Goal: Task Accomplishment & Management: Complete application form

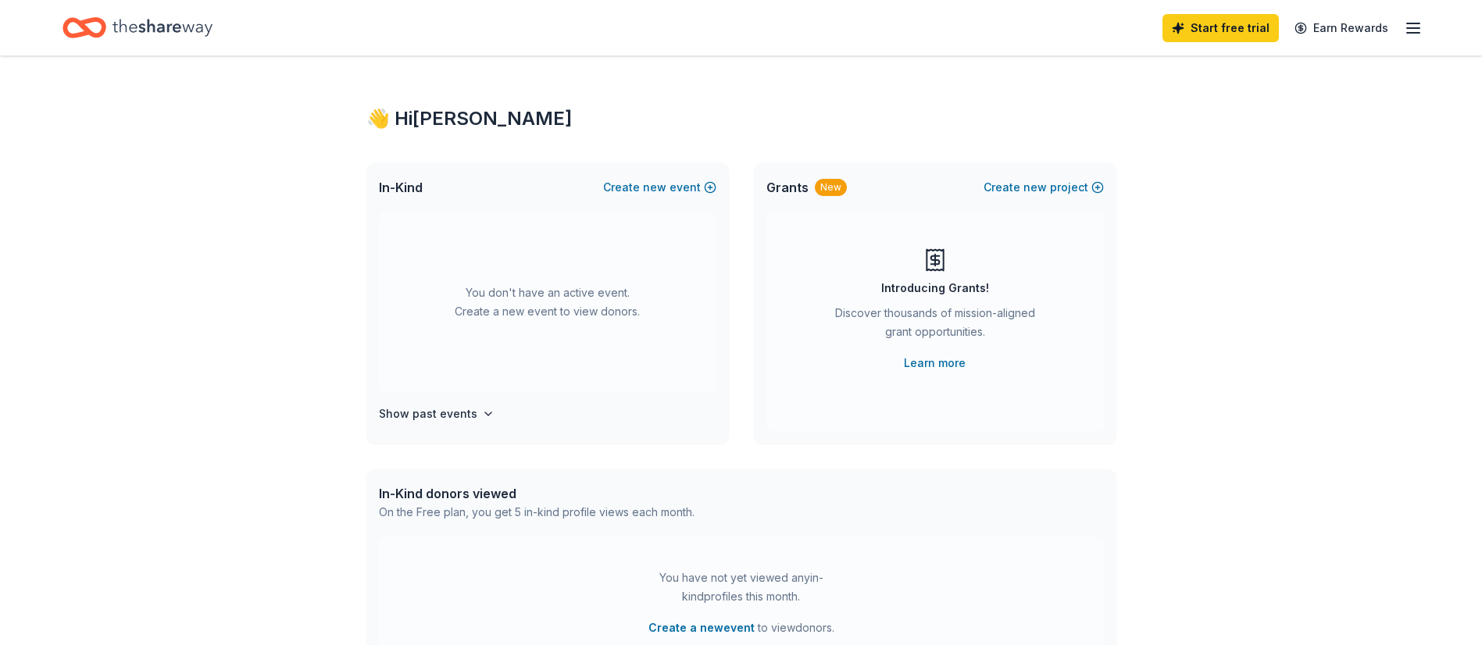
click at [1410, 23] on line "button" at bounding box center [1413, 23] width 12 height 0
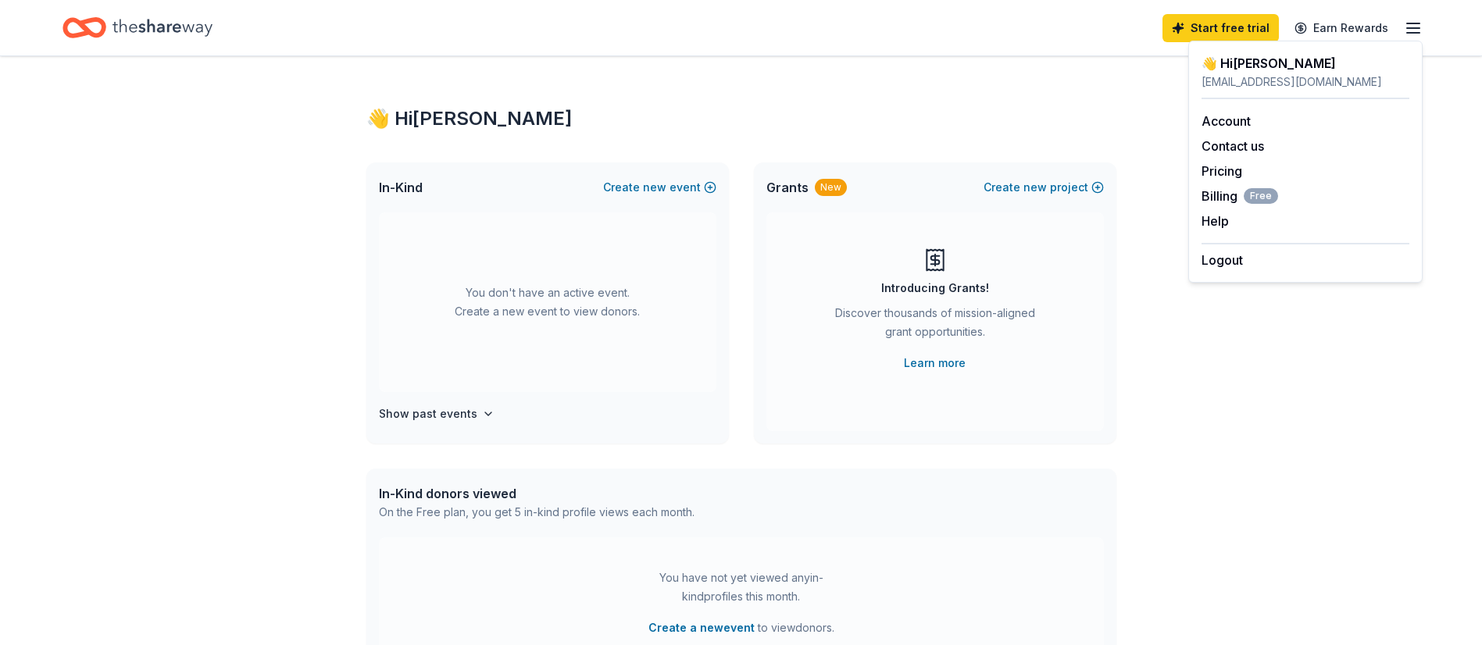
click at [1410, 23] on line "button" at bounding box center [1413, 23] width 12 height 0
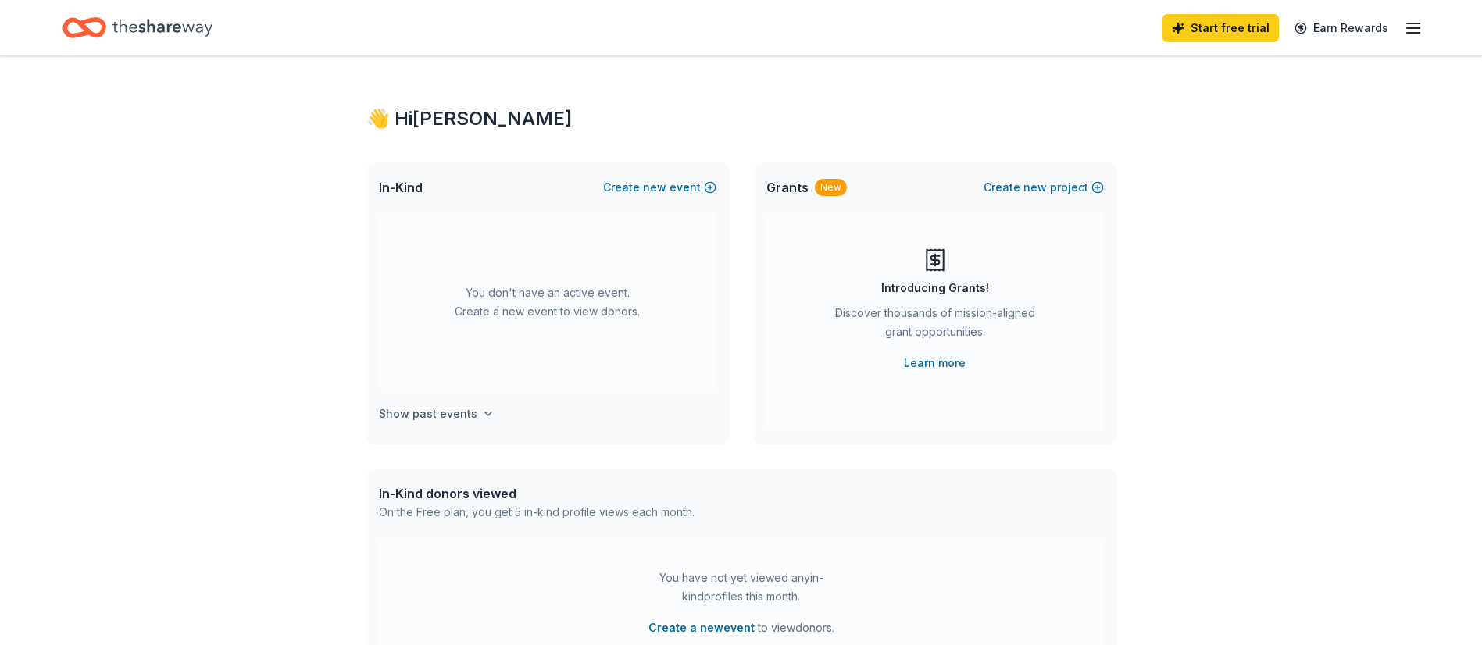
click at [449, 413] on h4 "Show past events" at bounding box center [428, 414] width 98 height 19
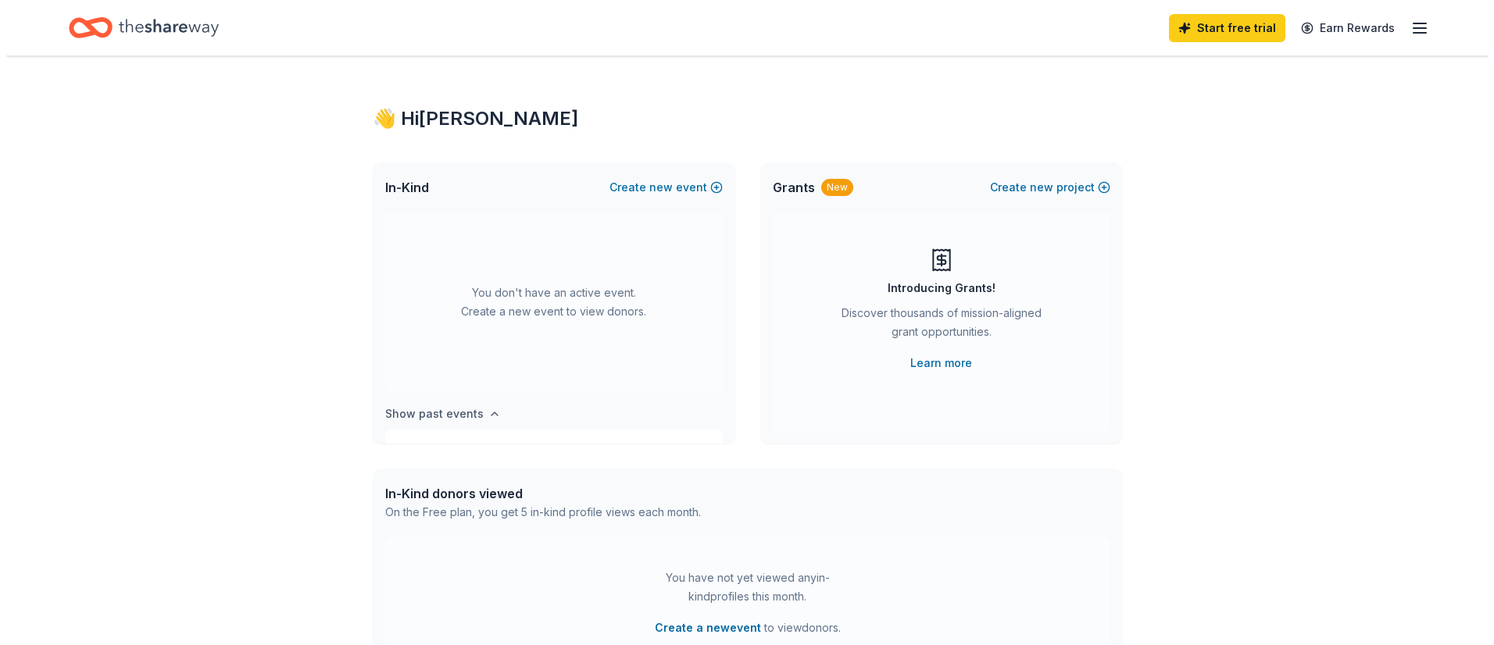
scroll to position [58, 0]
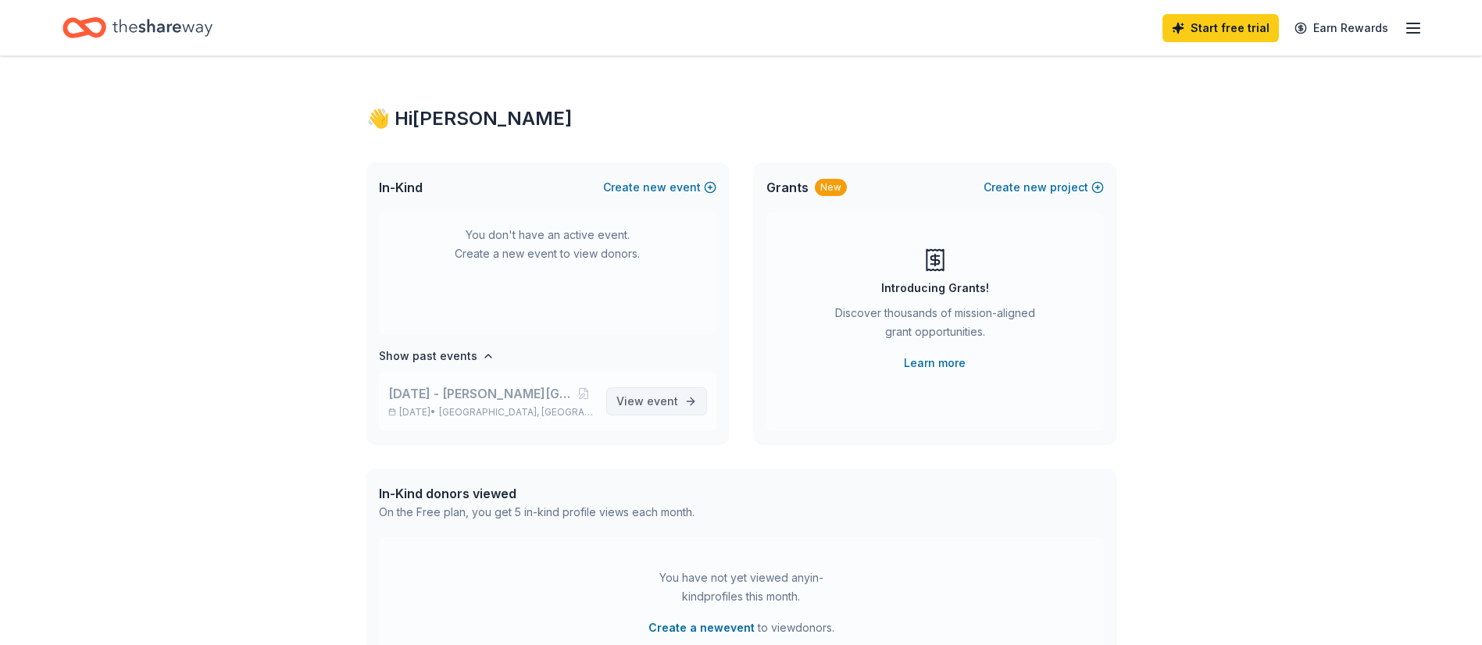
click at [616, 402] on span "View event" at bounding box center [647, 401] width 62 height 19
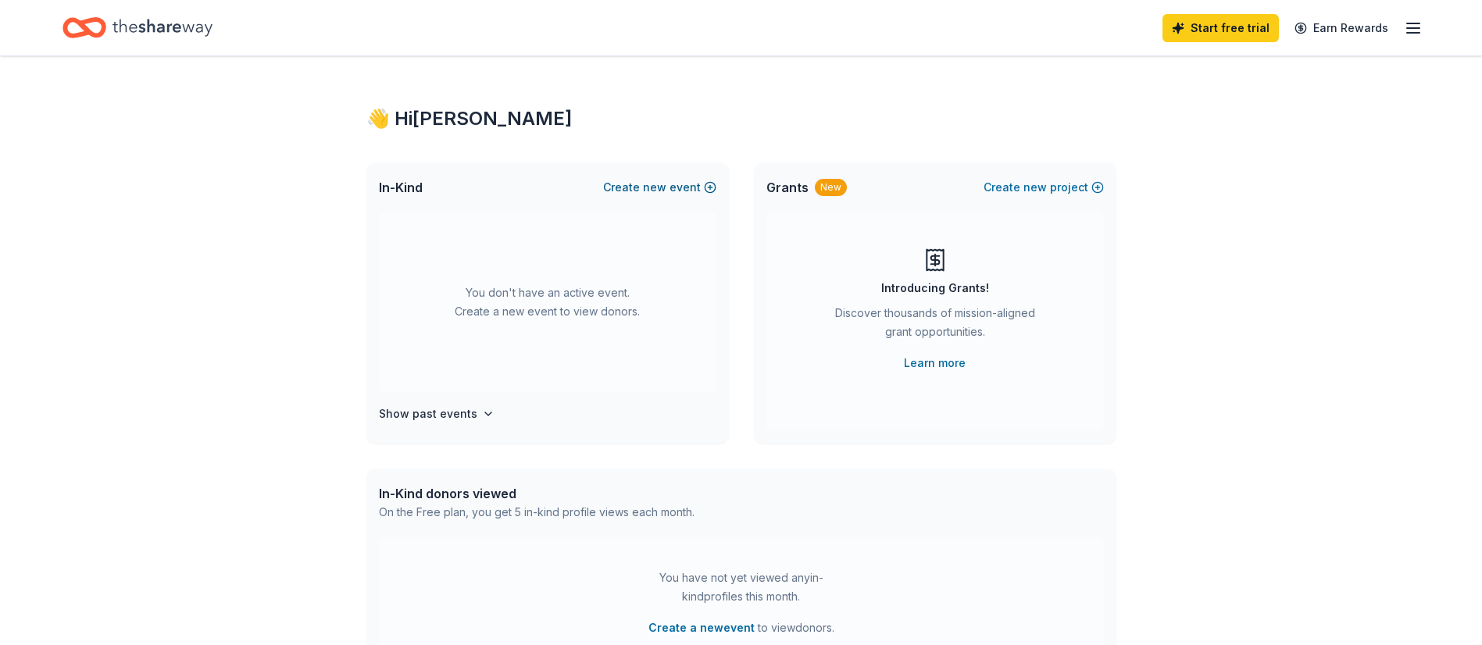
click at [650, 189] on span "new" at bounding box center [654, 187] width 23 height 19
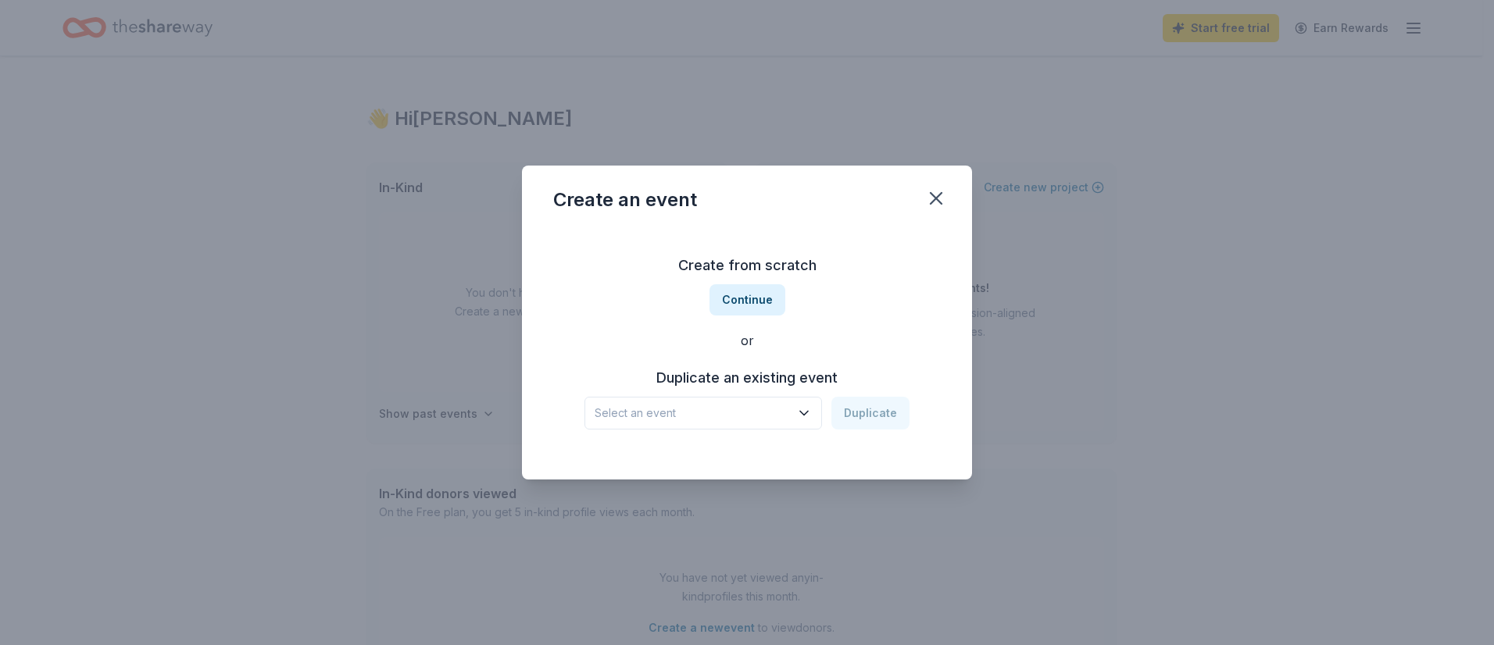
click at [721, 412] on span "Select an event" at bounding box center [692, 413] width 195 height 19
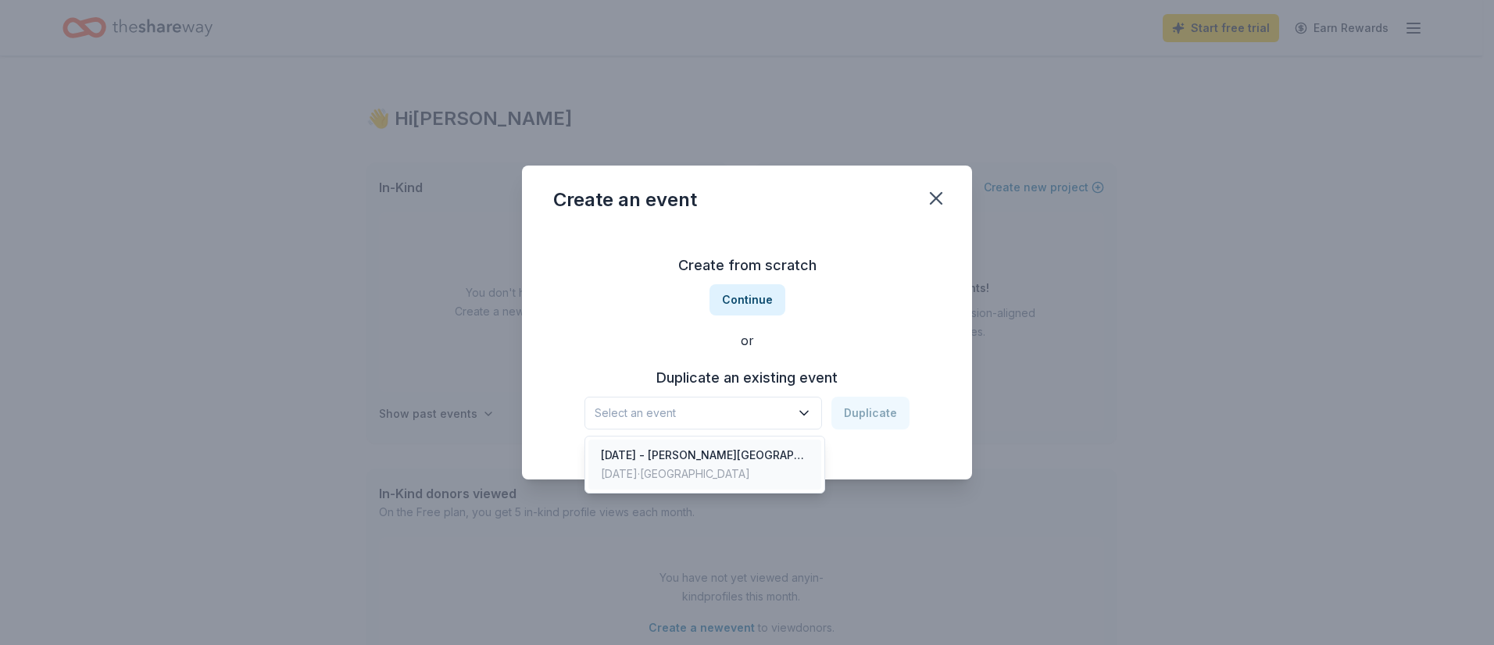
click at [717, 467] on div "[DATE] · [GEOGRAPHIC_DATA]" at bounding box center [705, 474] width 208 height 19
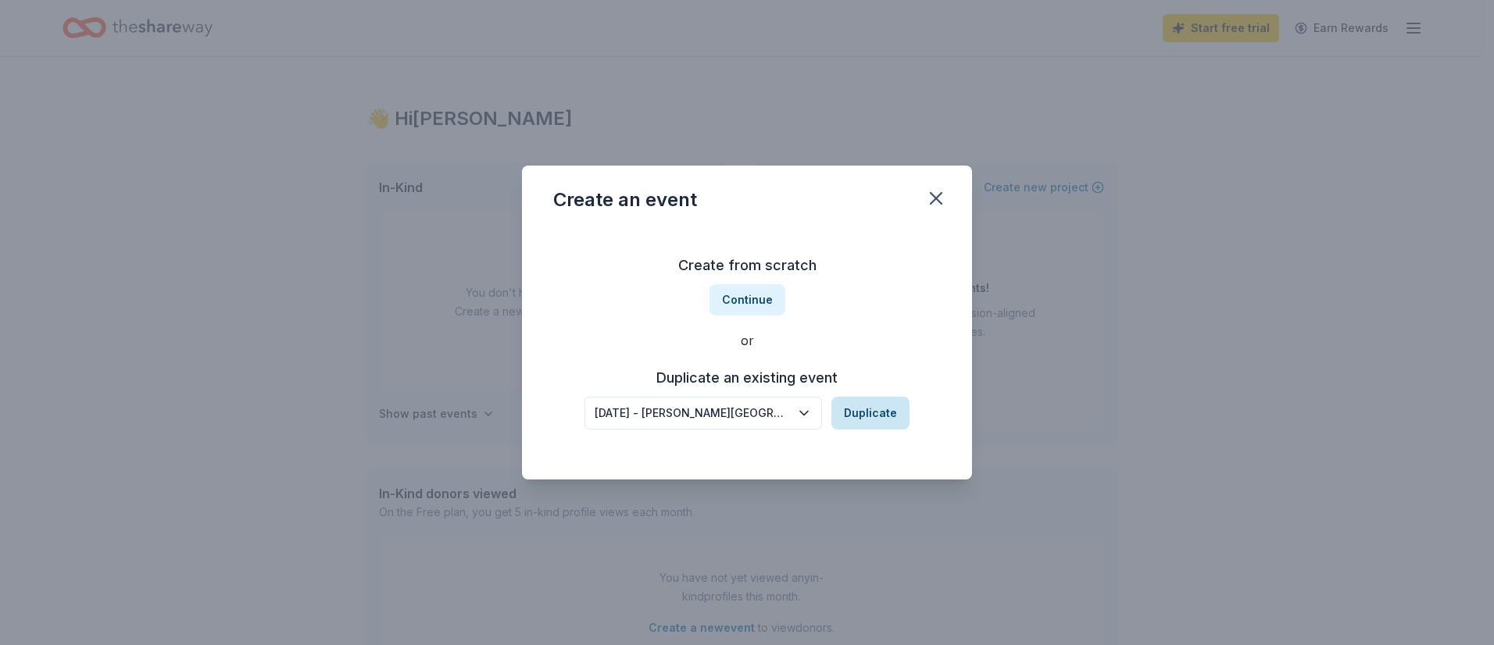
click at [851, 415] on button "Duplicate" at bounding box center [870, 413] width 78 height 33
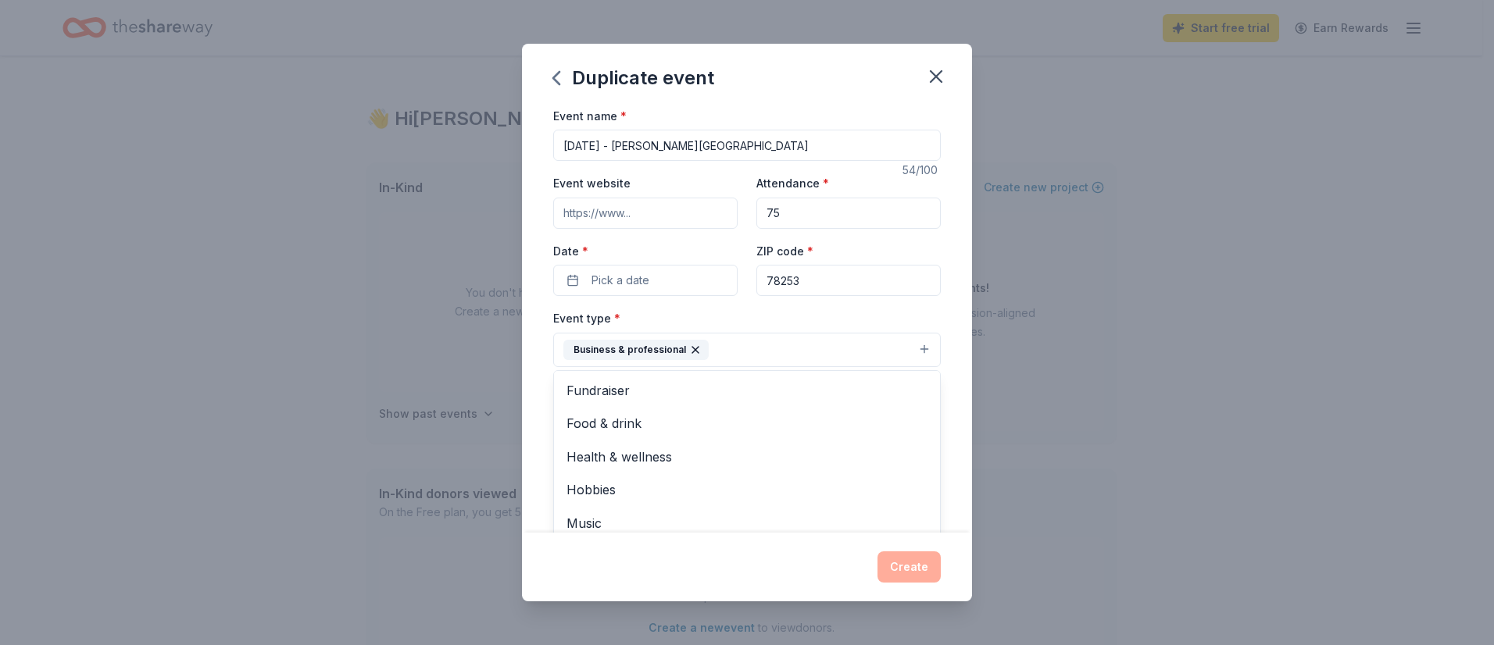
click at [791, 342] on button "Business & professional" at bounding box center [746, 350] width 387 height 34
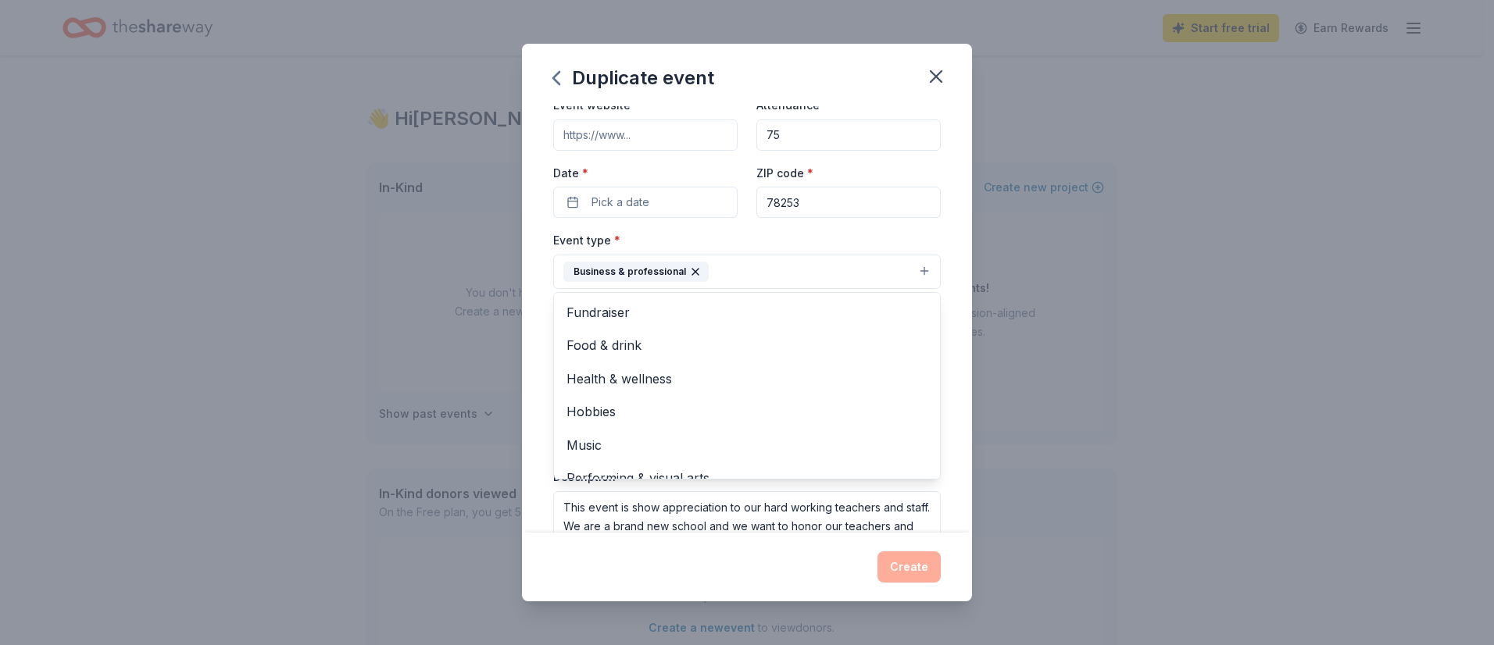
click at [521, 346] on div "Duplicate event Event name * [DATE] - [PERSON_NAME][GEOGRAPHIC_DATA] 54 /100 Ev…" at bounding box center [747, 322] width 1494 height 645
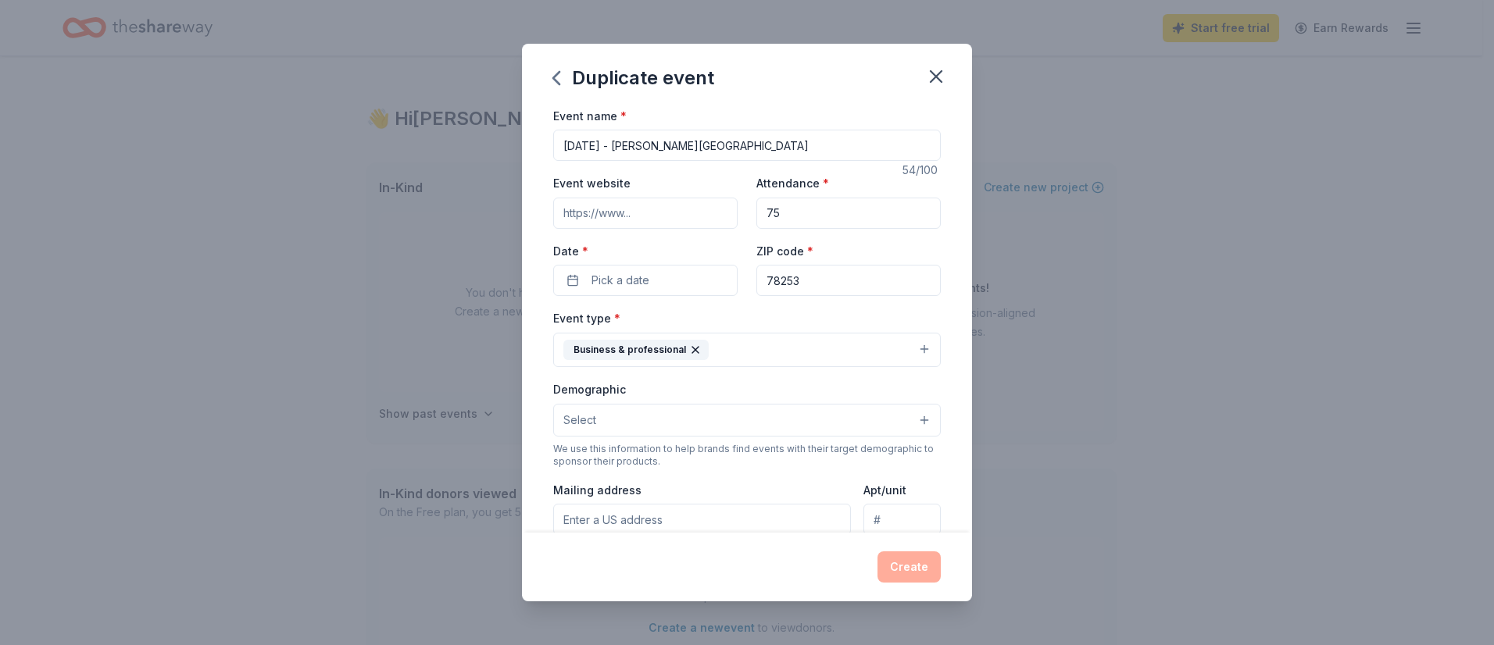
click at [565, 220] on input "Event website" at bounding box center [645, 213] width 184 height 31
click at [634, 264] on div "Date * Pick a date" at bounding box center [645, 268] width 184 height 55
click at [633, 286] on span "Pick a date" at bounding box center [620, 280] width 58 height 19
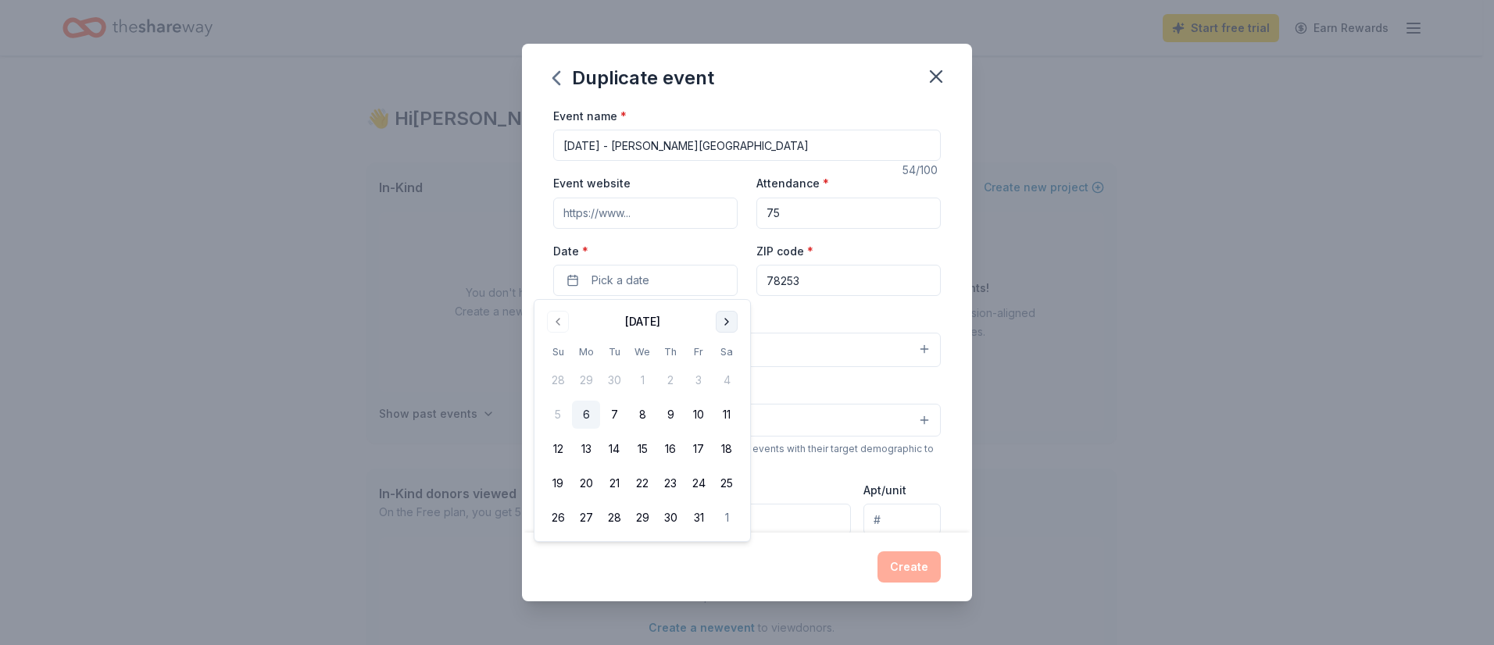
click at [727, 316] on button "Go to next month" at bounding box center [727, 322] width 22 height 22
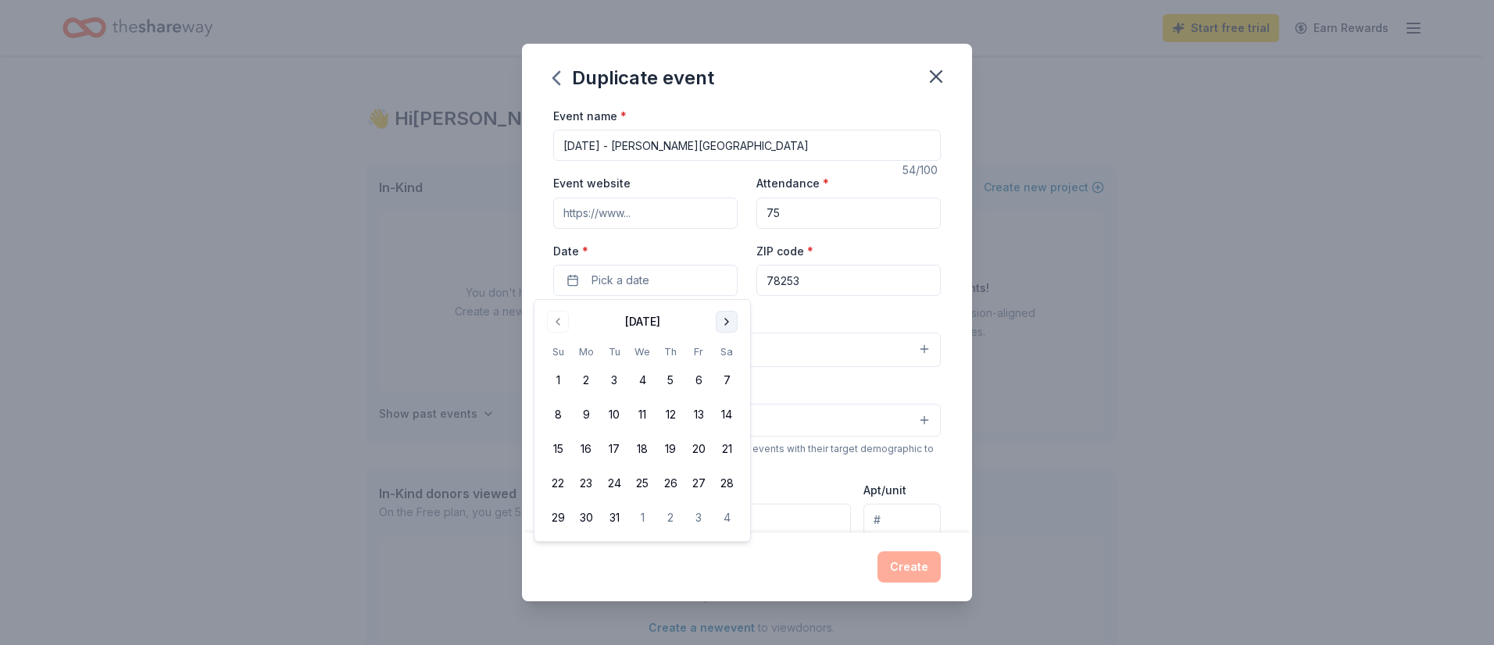
click at [727, 316] on button "Go to next month" at bounding box center [727, 322] width 22 height 22
click at [573, 409] on button "4" at bounding box center [586, 415] width 28 height 28
click at [683, 428] on td "7" at bounding box center [670, 415] width 28 height 28
click at [693, 418] on button "8" at bounding box center [698, 415] width 28 height 28
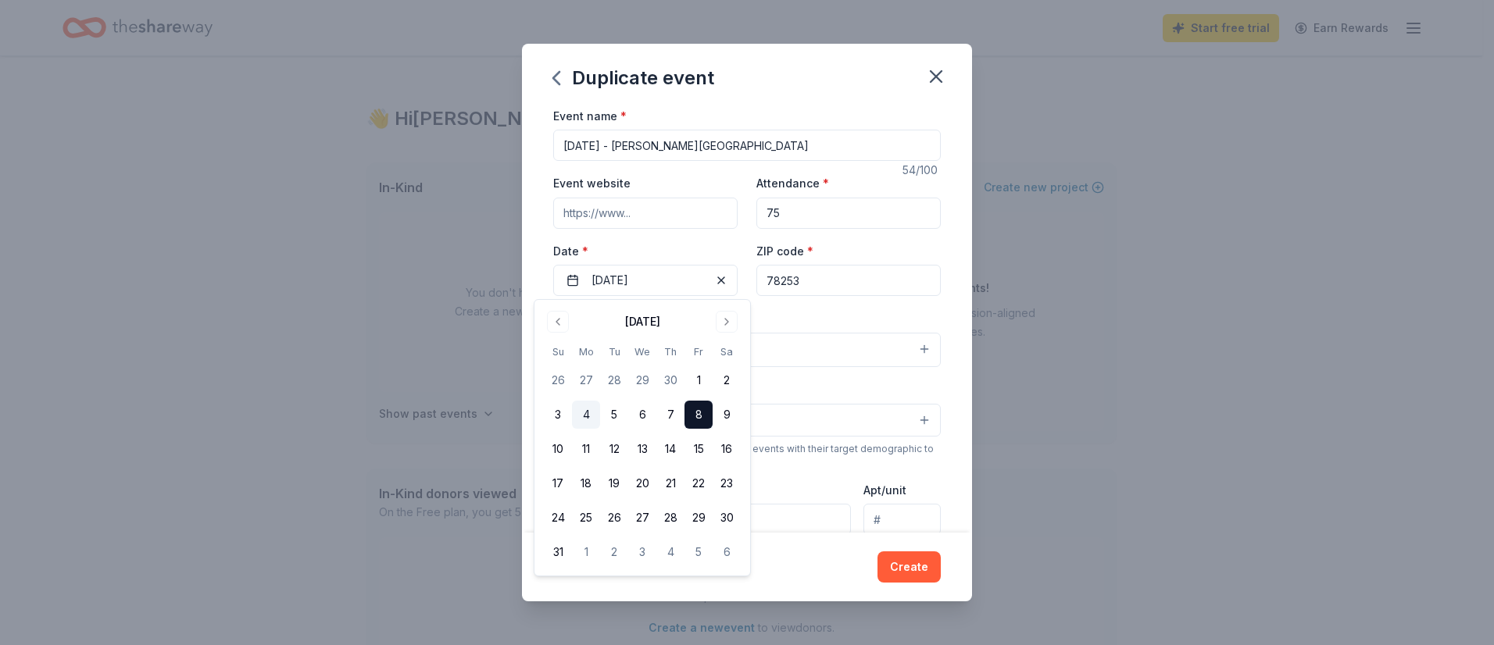
click at [586, 415] on button "4" at bounding box center [586, 415] width 28 height 28
click at [723, 245] on label "Date *" at bounding box center [645, 252] width 184 height 16
click at [723, 265] on button "[DATE]" at bounding box center [645, 280] width 184 height 31
click at [729, 236] on div "Event website Attendance * 75 Date * [DATE] ZIP code * 78253" at bounding box center [746, 234] width 387 height 123
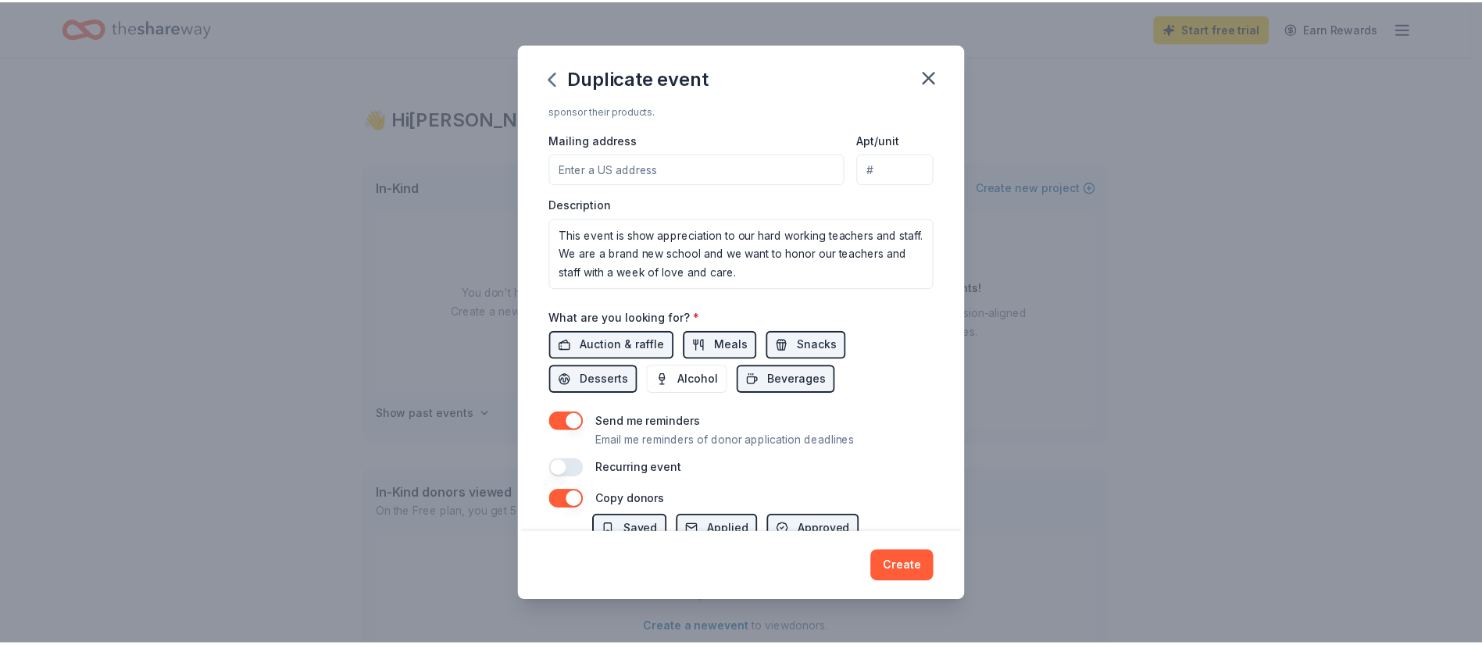
scroll to position [493, 0]
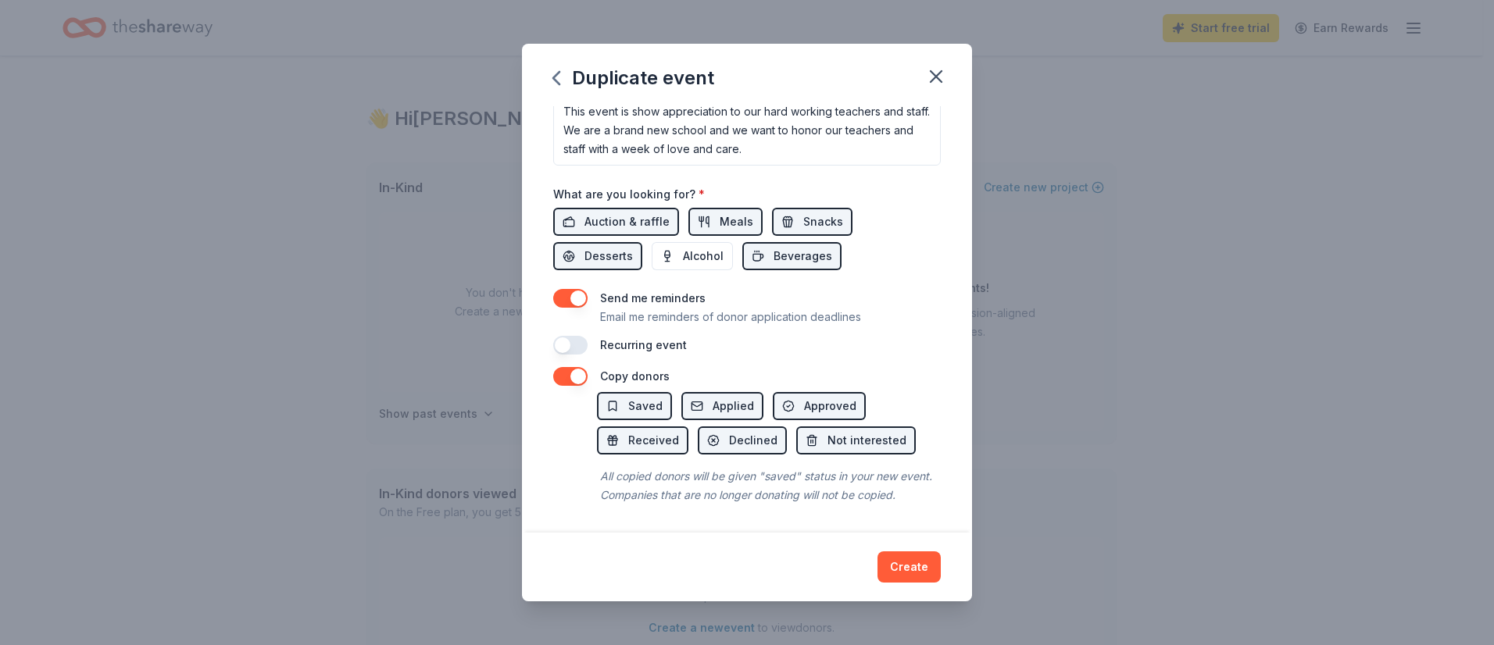
click at [929, 566] on button "Create" at bounding box center [908, 567] width 63 height 31
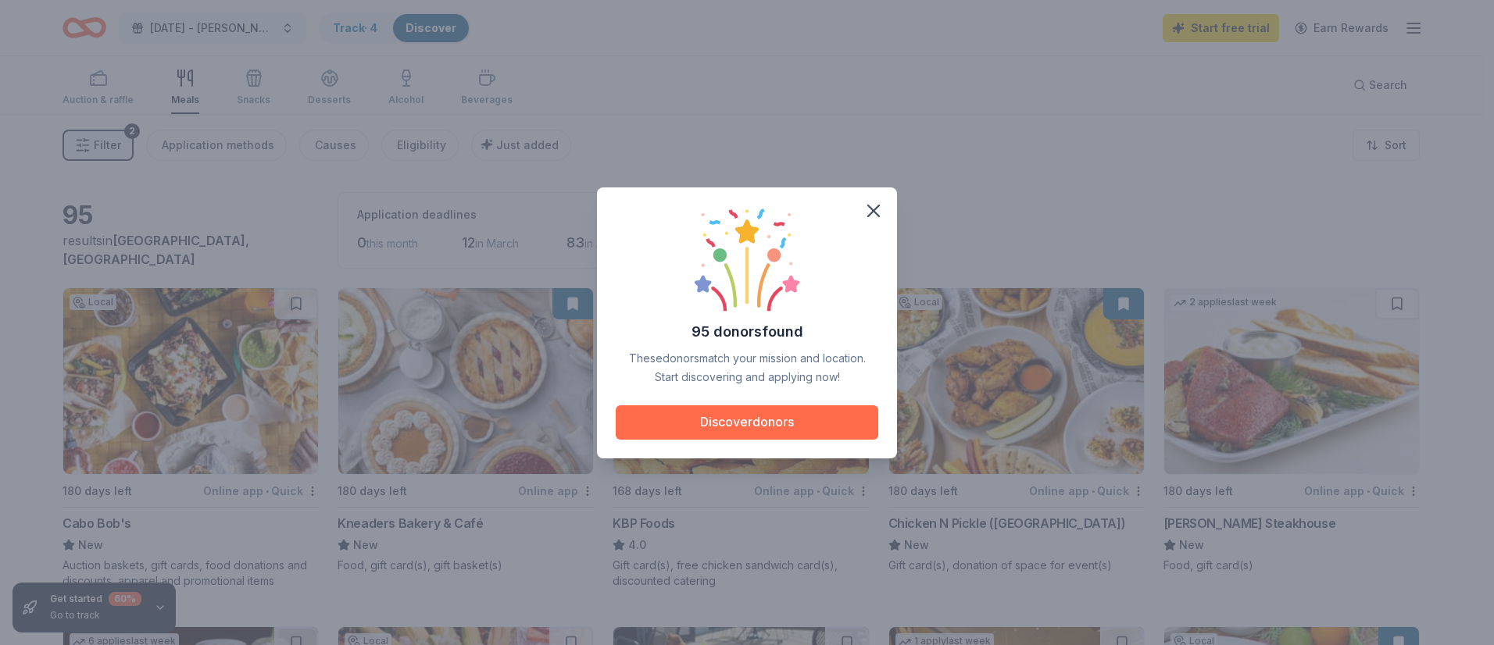
click at [738, 420] on button "Discover donors" at bounding box center [747, 422] width 262 height 34
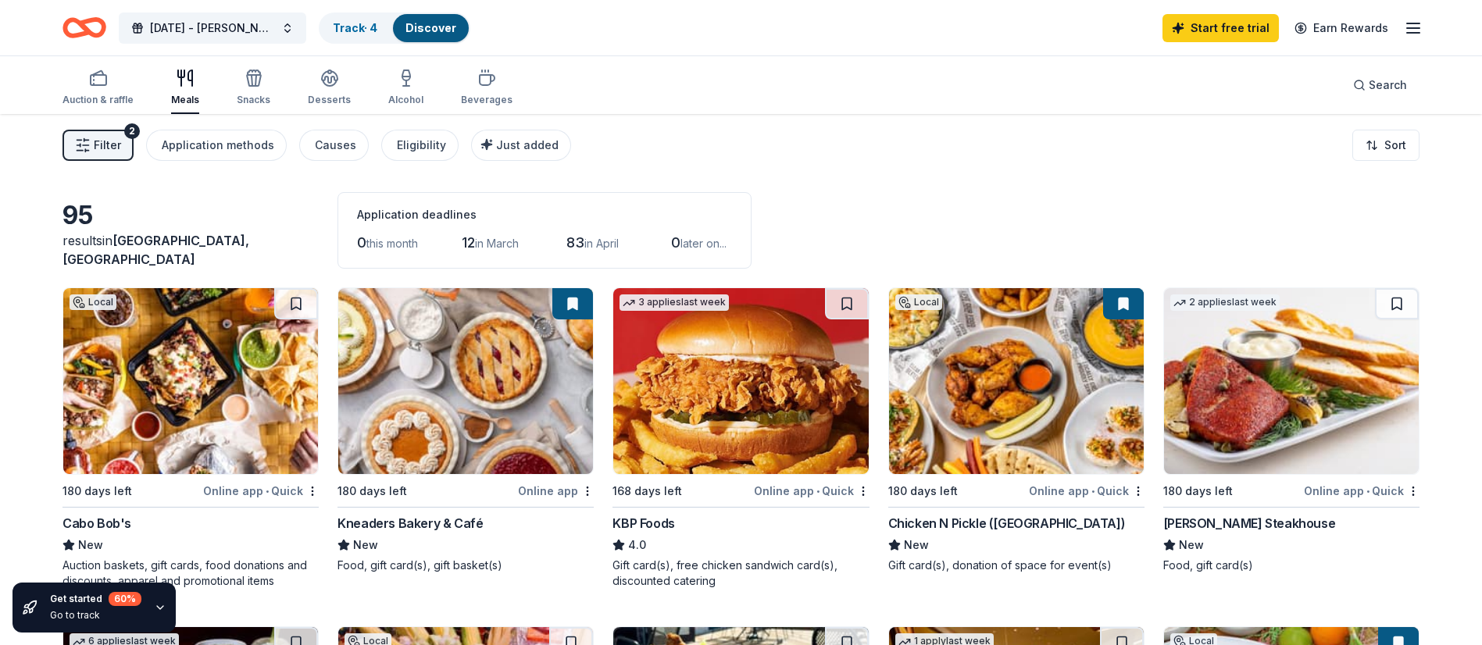
drag, startPoint x: 481, startPoint y: 248, endPoint x: 587, endPoint y: 252, distance: 106.3
click at [587, 252] on div "0 this month 12 in March 83 in April 0 later on..." at bounding box center [544, 242] width 375 height 25
click at [595, 250] on div "83 in April" at bounding box center [596, 242] width 61 height 25
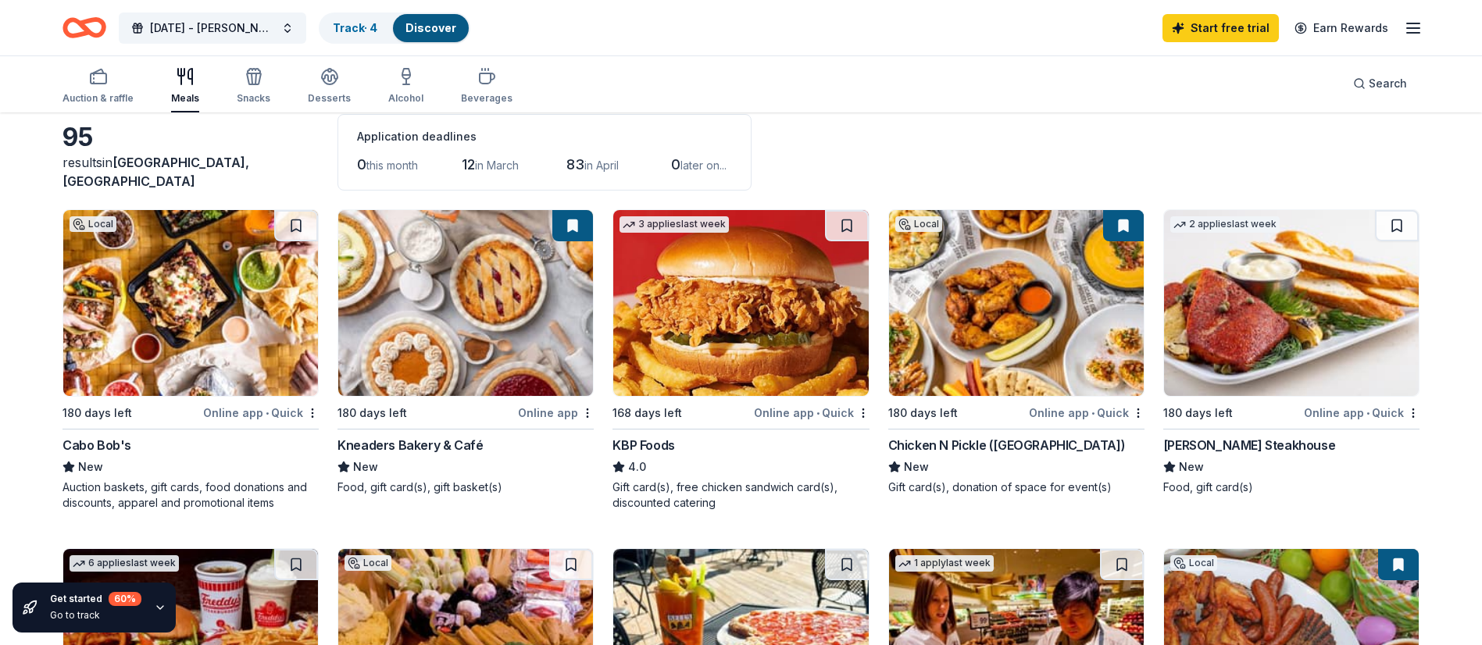
click at [428, 338] on img at bounding box center [465, 303] width 255 height 186
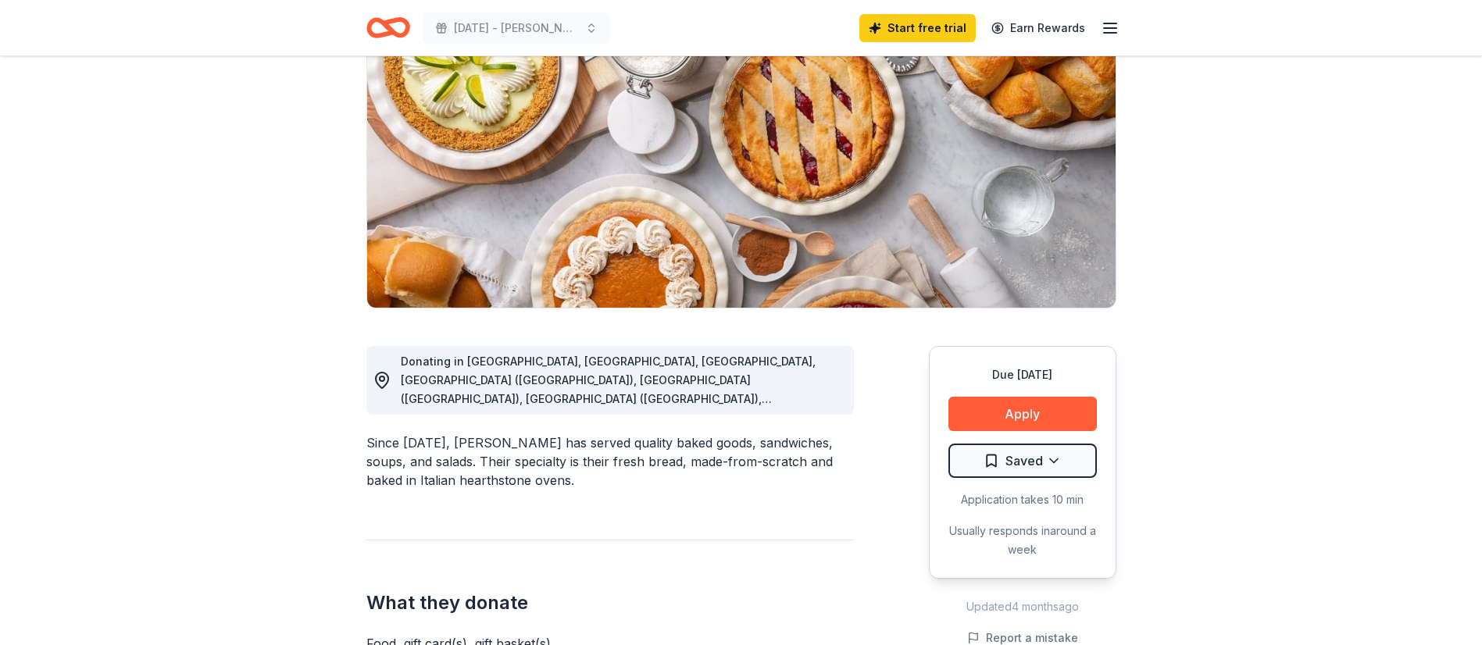
scroll to position [156, 0]
